Goal: Transaction & Acquisition: Purchase product/service

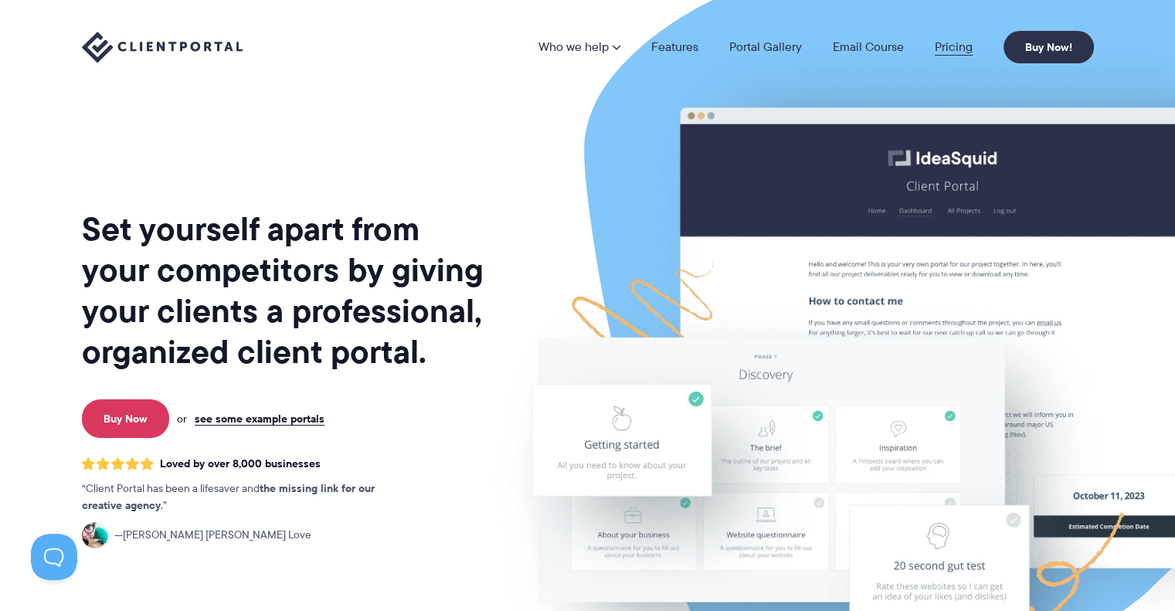
click at [952, 41] on link "Pricing" at bounding box center [953, 47] width 38 height 12
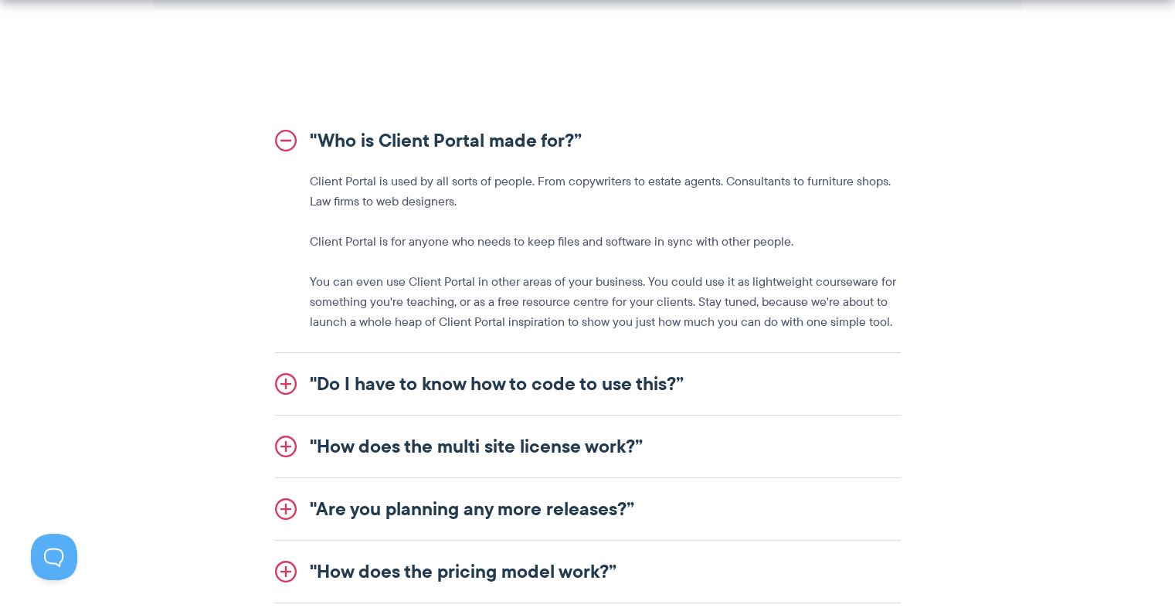
scroll to position [1853, 0]
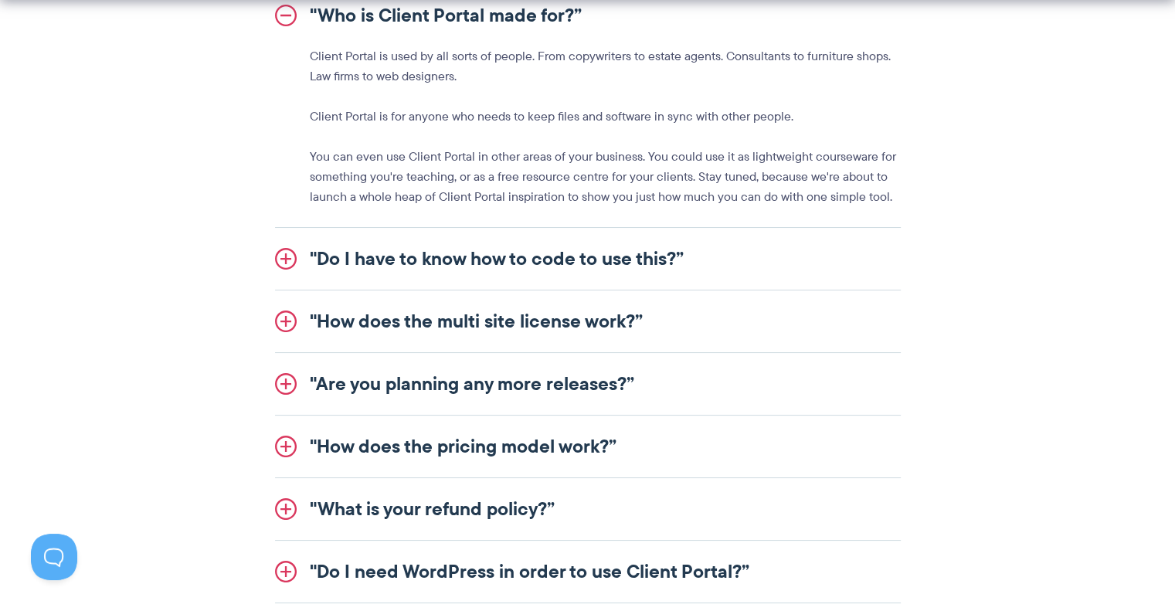
click at [686, 256] on link ""Do I have to know how to code to use this?”" at bounding box center [588, 259] width 626 height 62
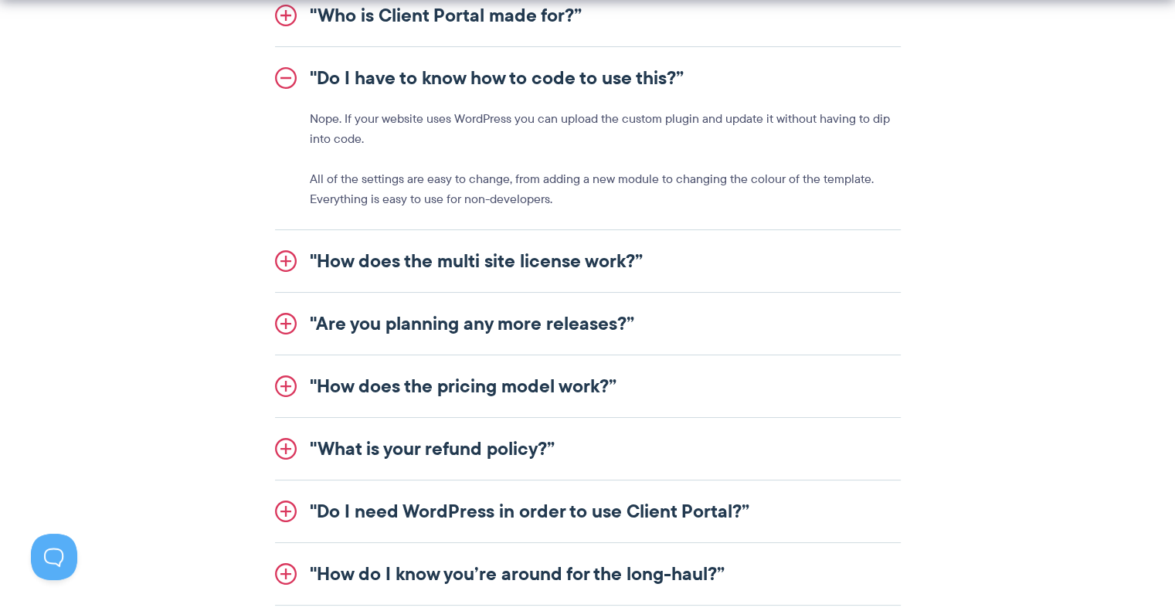
click at [633, 261] on link ""How does the multi site license work?”" at bounding box center [588, 261] width 626 height 62
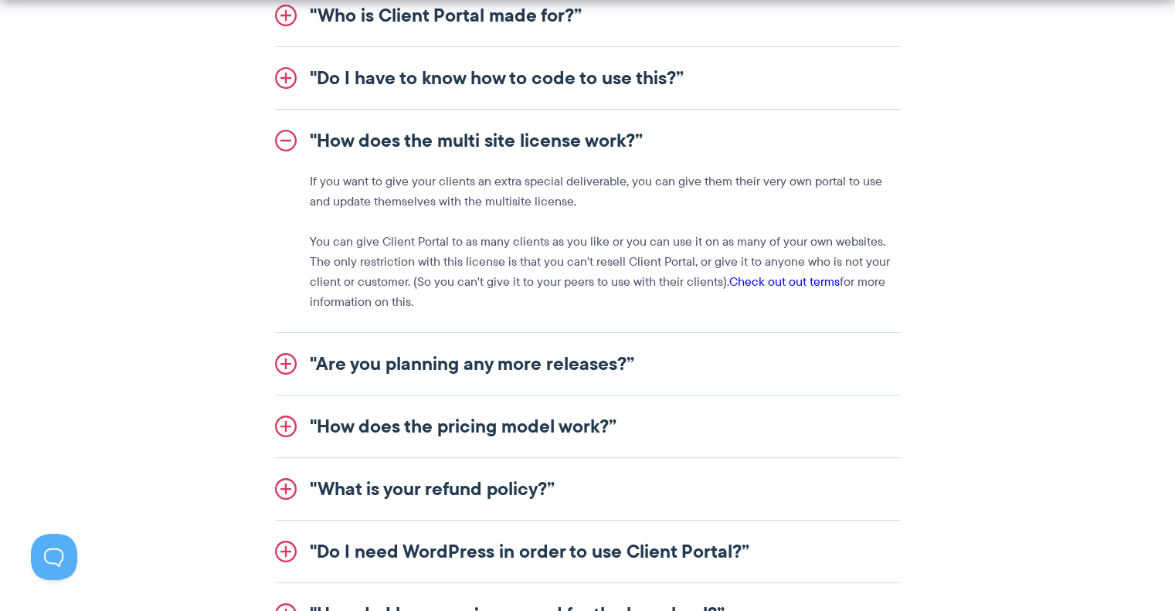
click at [623, 365] on link ""Are you planning any more releases?”" at bounding box center [588, 364] width 626 height 62
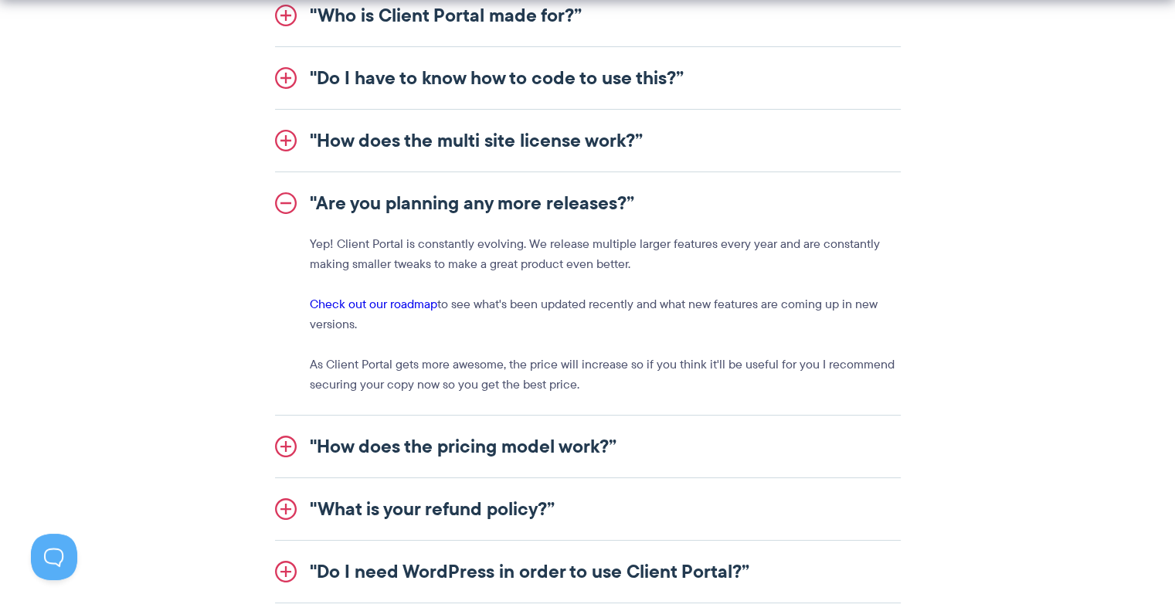
scroll to position [2008, 0]
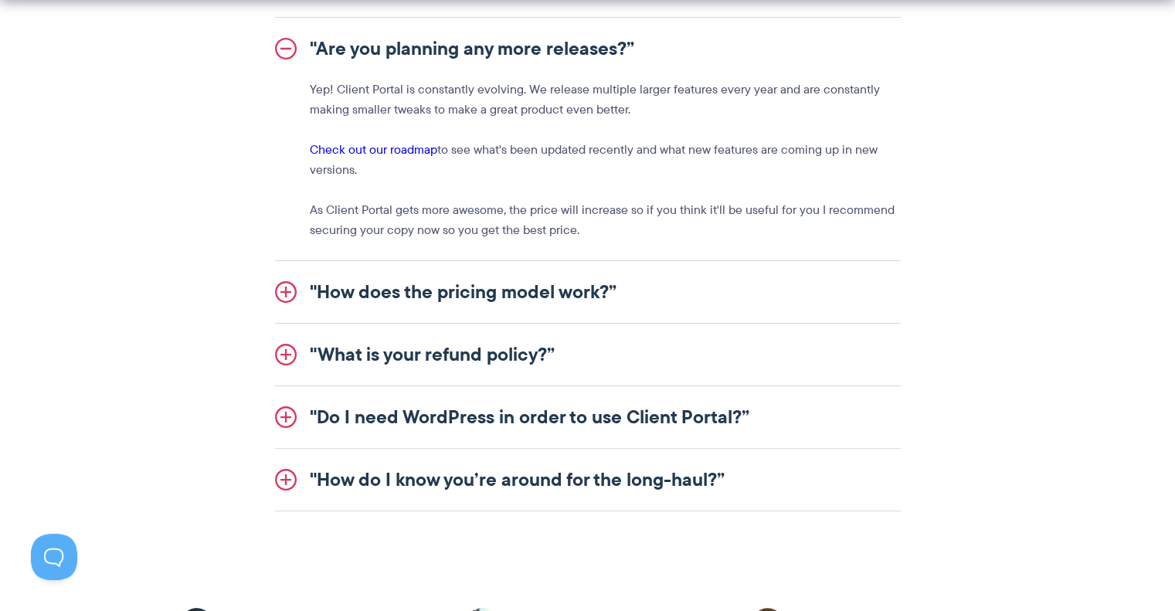
click at [609, 293] on link ""How does the pricing model work?”" at bounding box center [588, 292] width 626 height 62
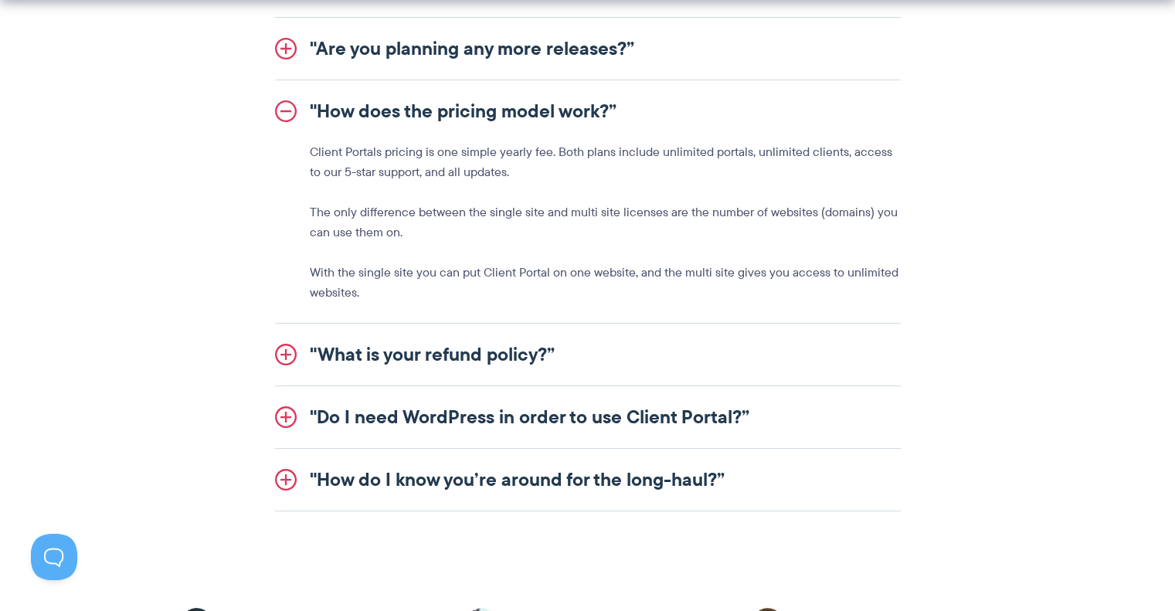
click at [539, 350] on link ""What is your refund policy?”" at bounding box center [588, 355] width 626 height 62
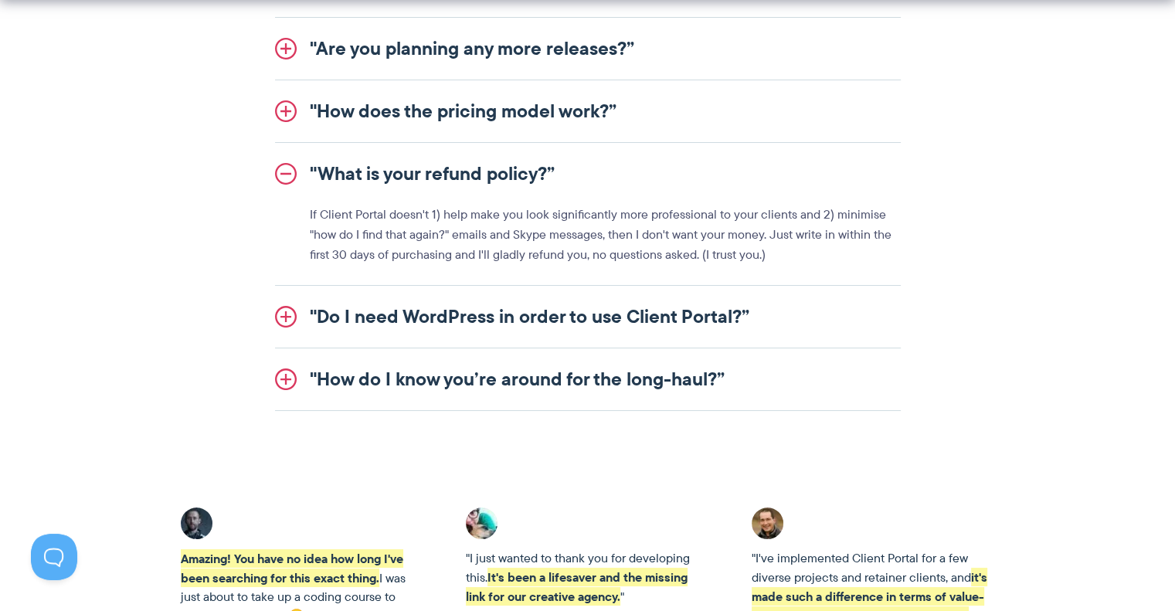
click at [653, 310] on link ""Do I need WordPress in order to use Client Portal?”" at bounding box center [588, 317] width 626 height 62
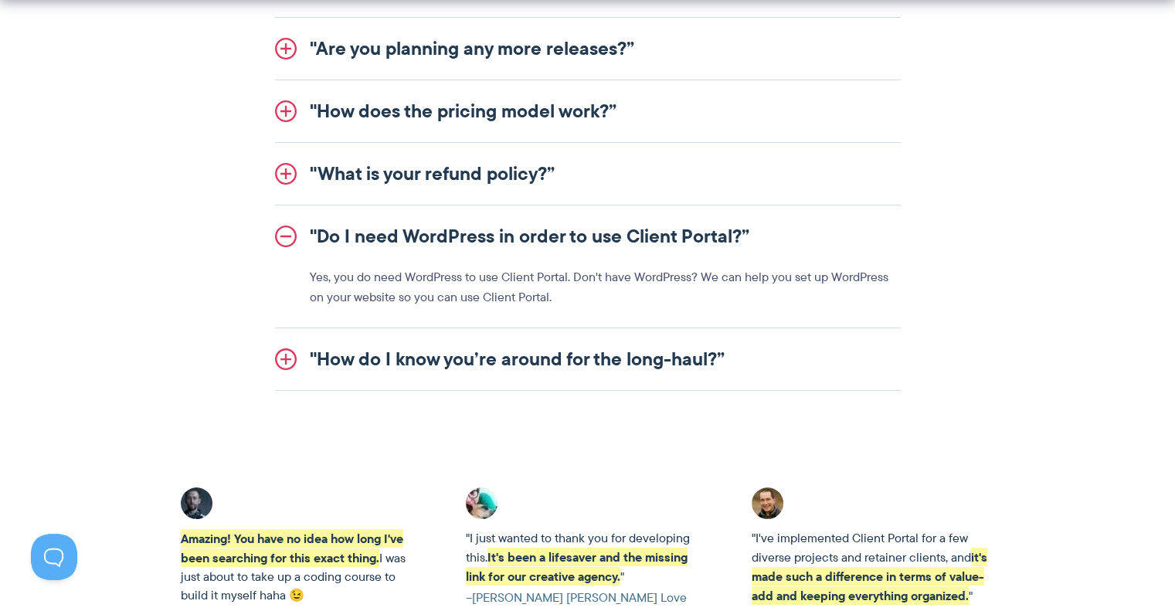
click at [654, 361] on link ""How do I know you’re around for the long-haul?”" at bounding box center [588, 359] width 626 height 62
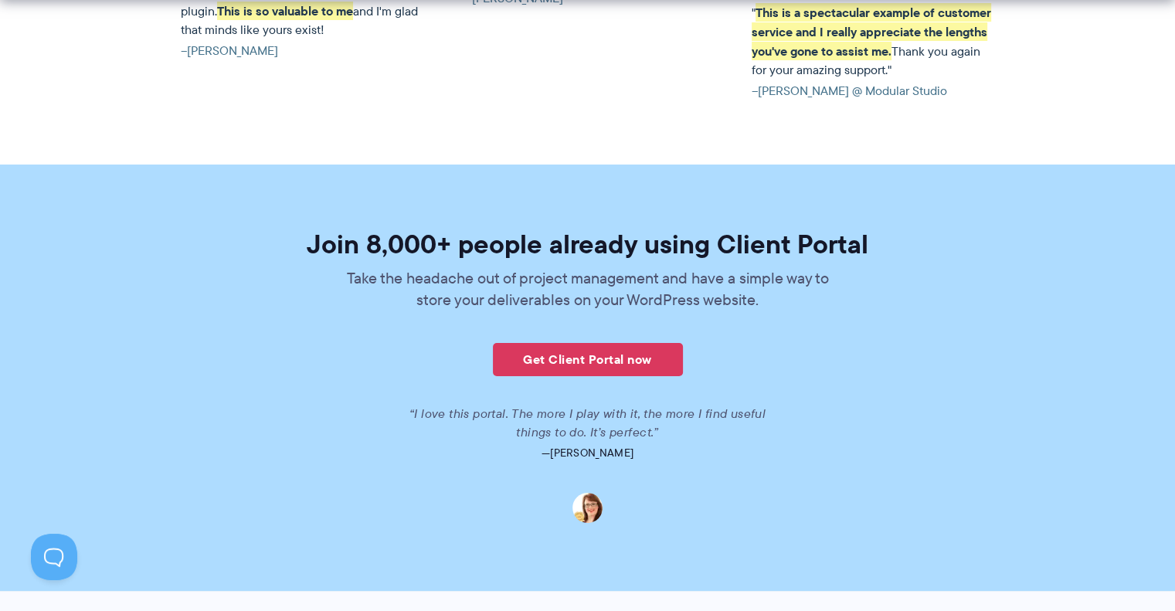
scroll to position [3552, 0]
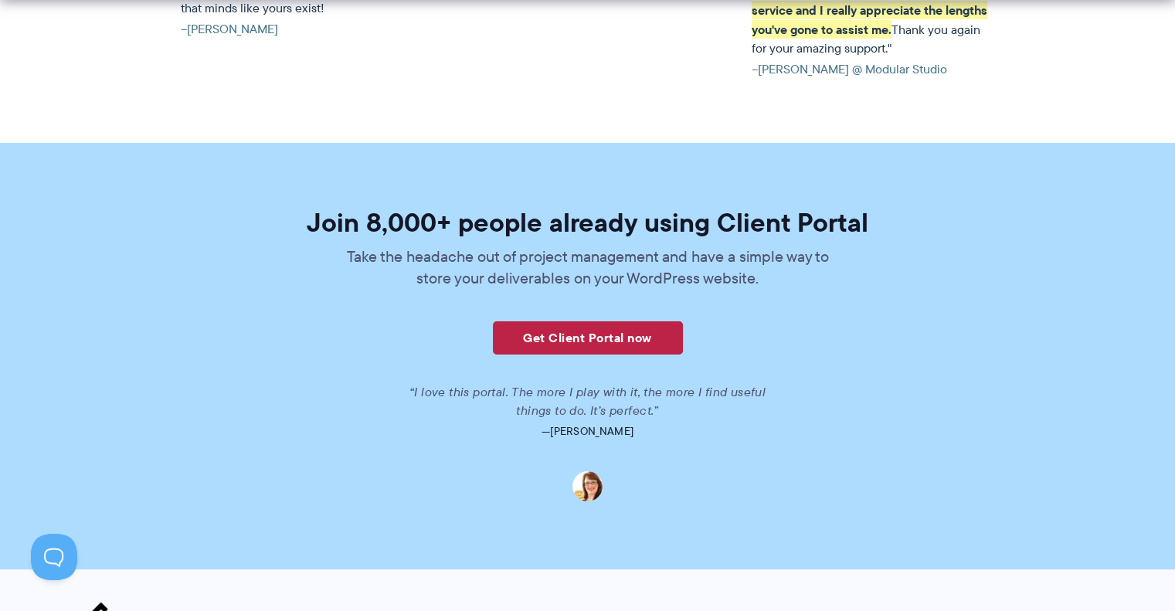
click at [614, 321] on link "Get Client Portal now" at bounding box center [588, 337] width 190 height 33
